Goal: Find specific page/section: Find specific page/section

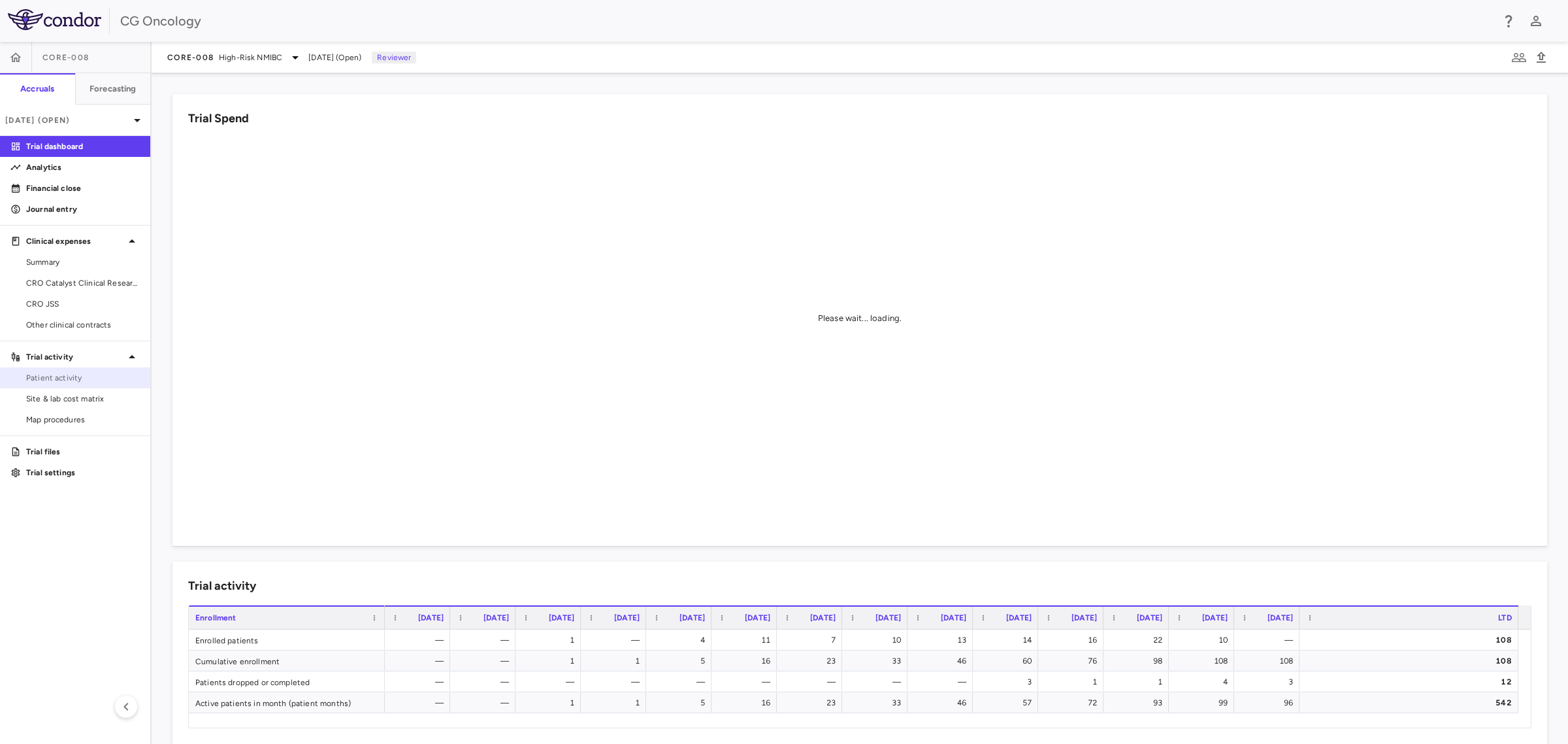
click at [49, 373] on span "Patient activity" at bounding box center [83, 378] width 114 height 12
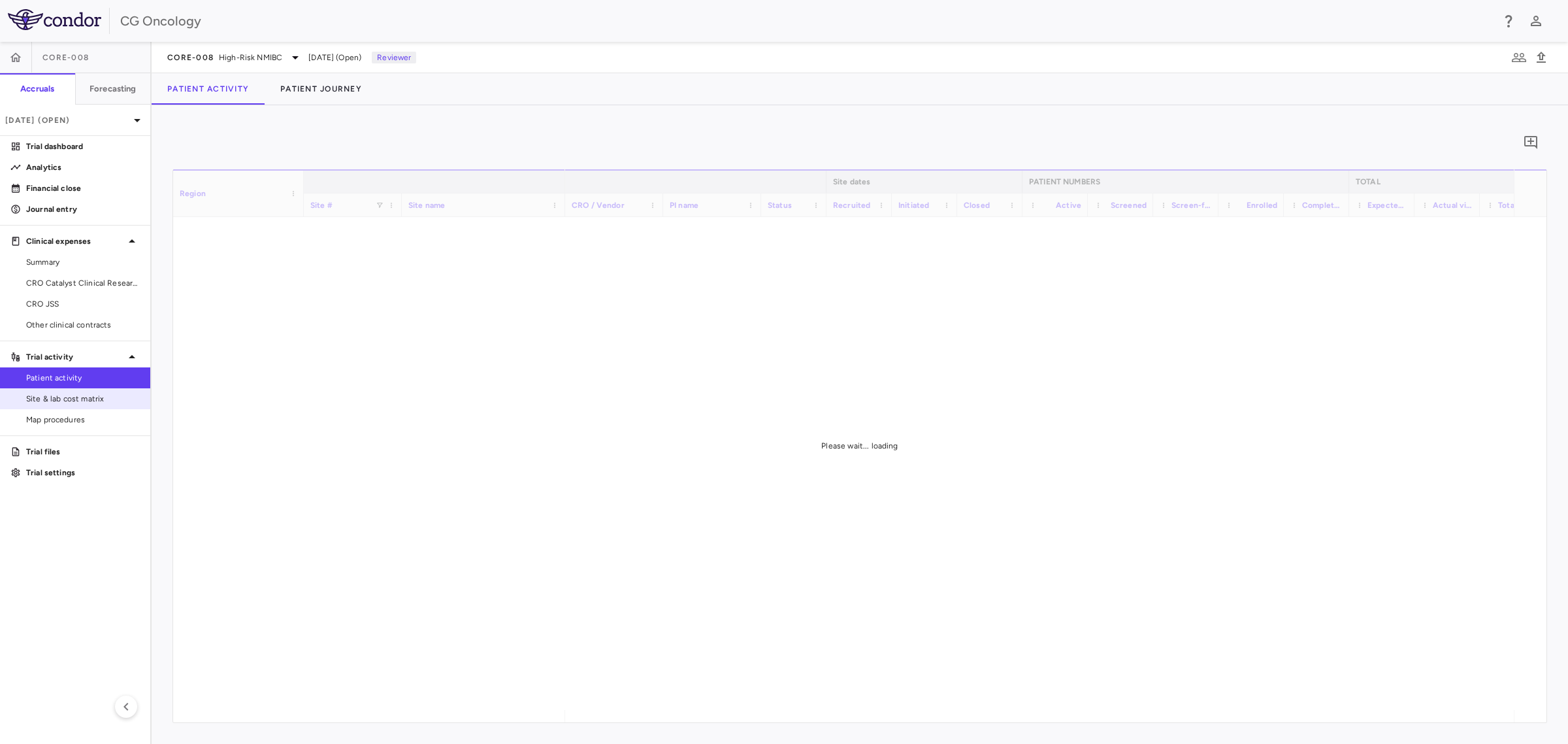
click at [83, 400] on span "Site & lab cost matrix" at bounding box center [83, 399] width 114 height 12
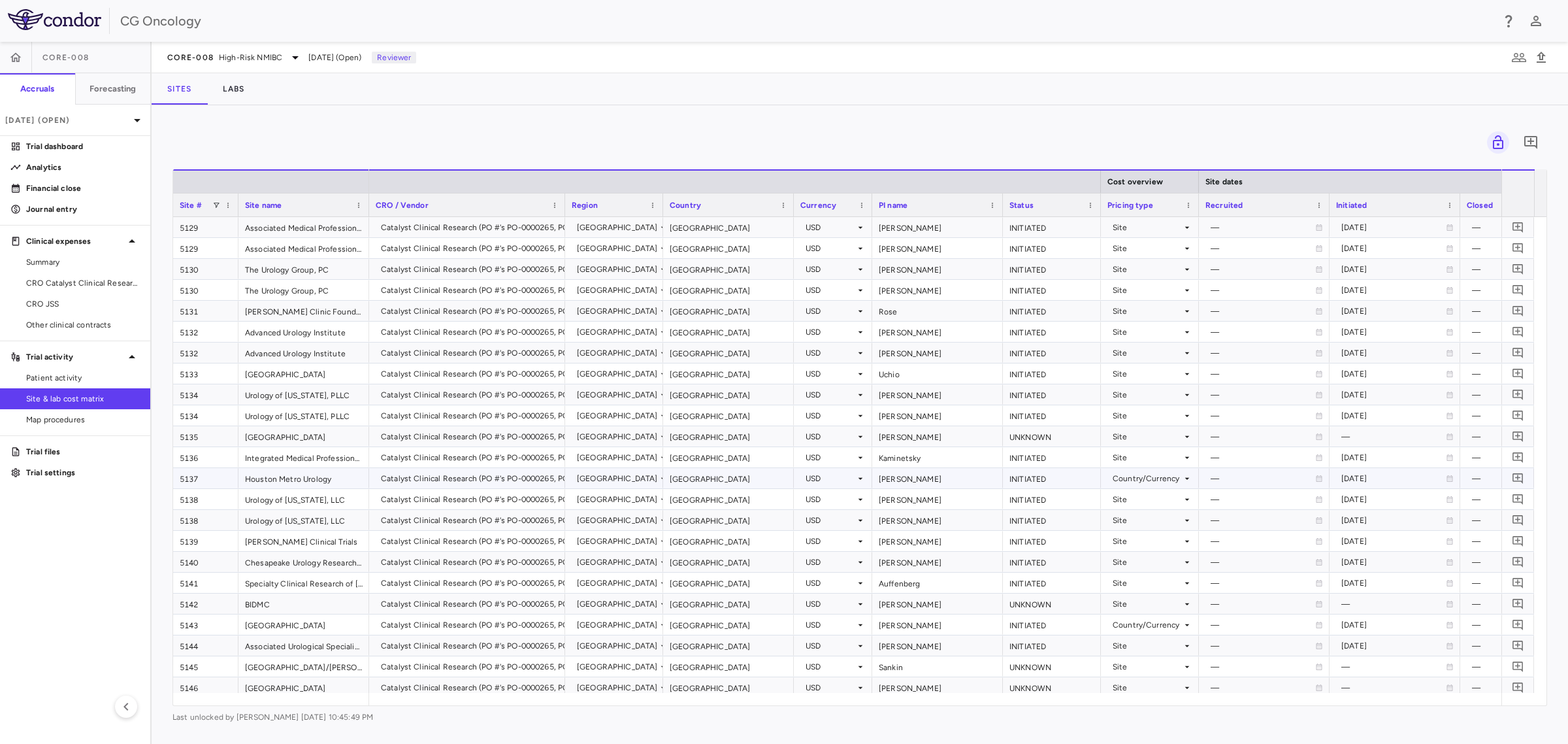
scroll to position [1225, 0]
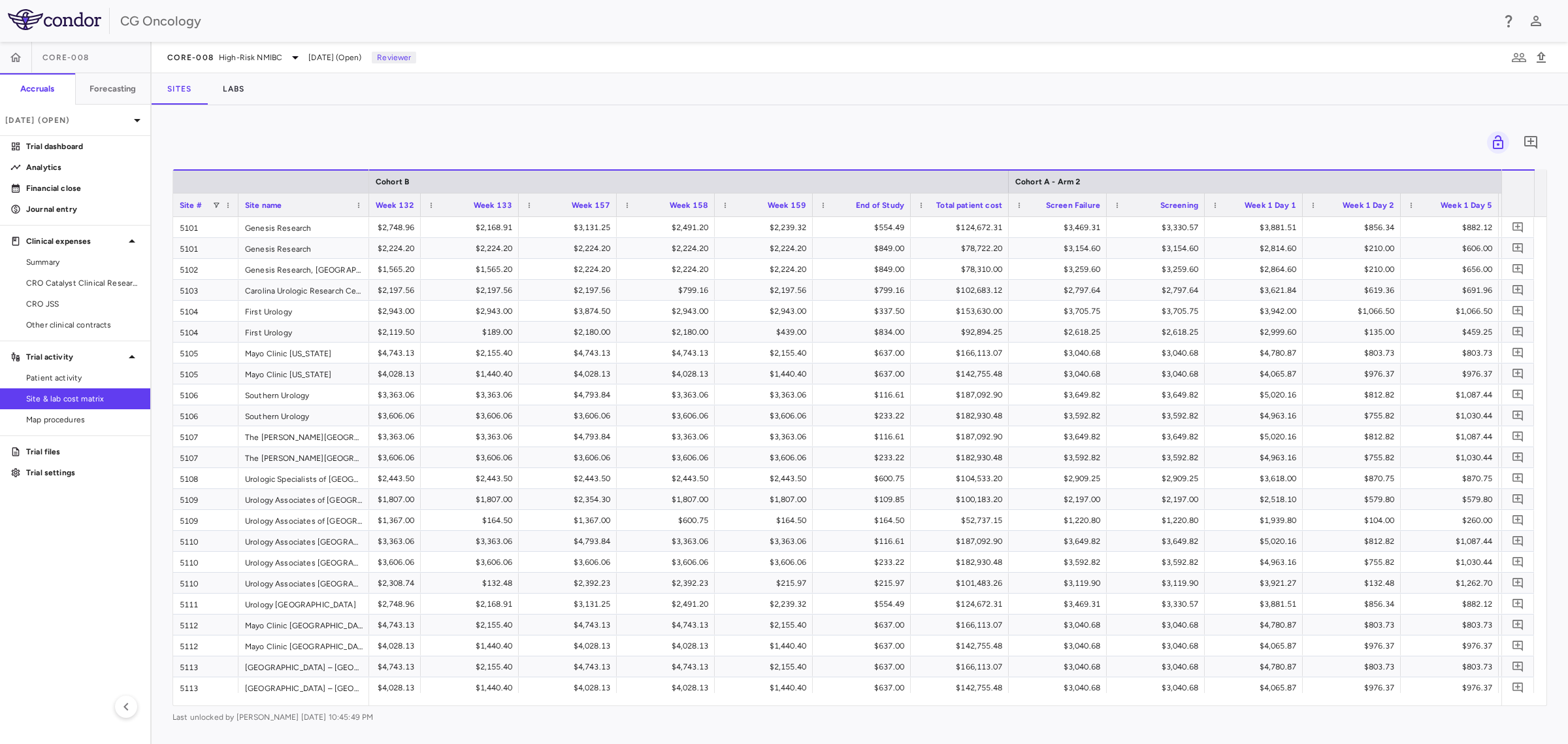
drag, startPoint x: 736, startPoint y: 706, endPoint x: 701, endPoint y: 707, distance: 35.0
click at [701, 707] on div "0 Drag here to set row groups Drag here to set column labels Site # Site name C…" at bounding box center [860, 424] width 1374 height 597
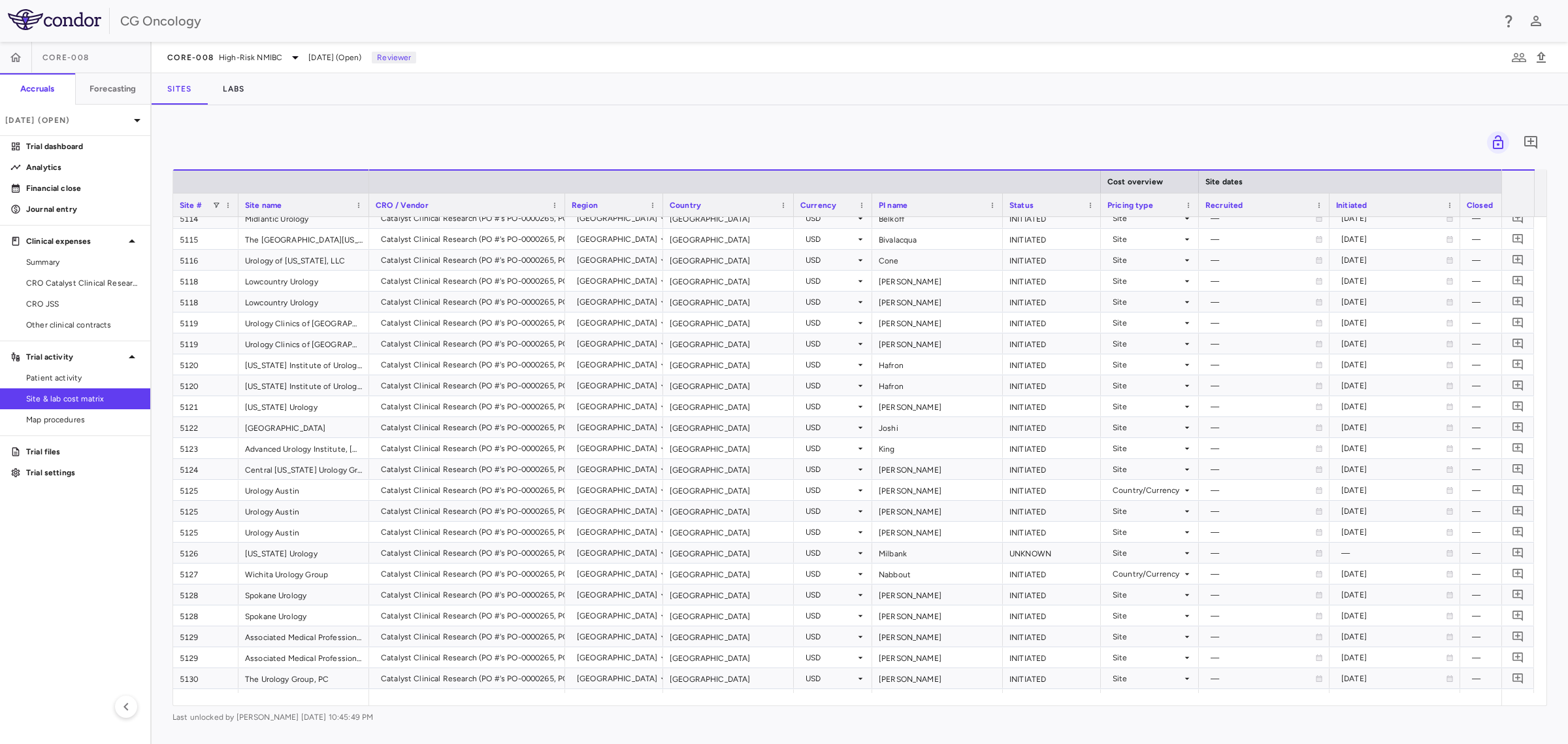
click at [743, 131] on div "0" at bounding box center [860, 142] width 1374 height 33
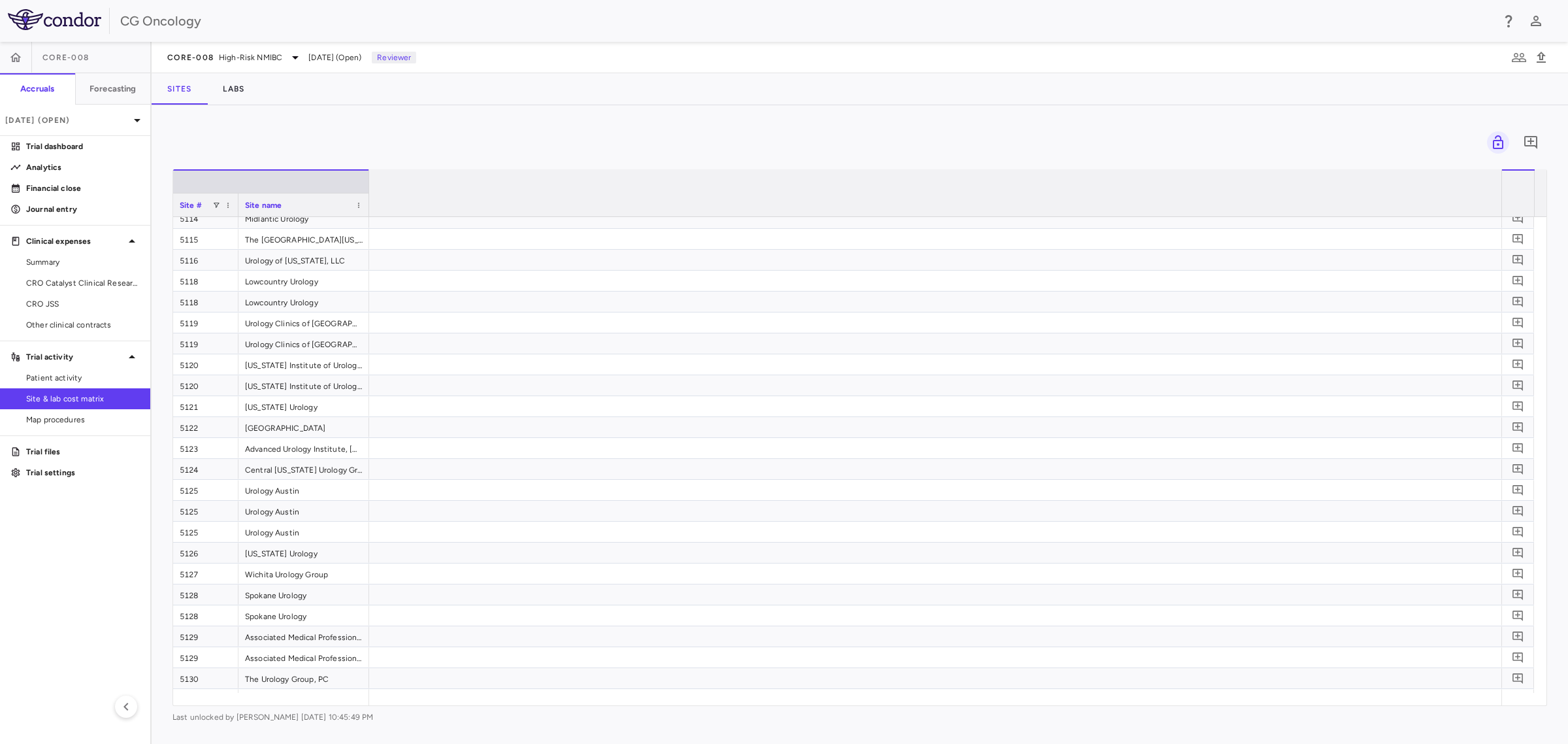
scroll to position [0, 0]
